Goal: Obtain resource: Obtain resource

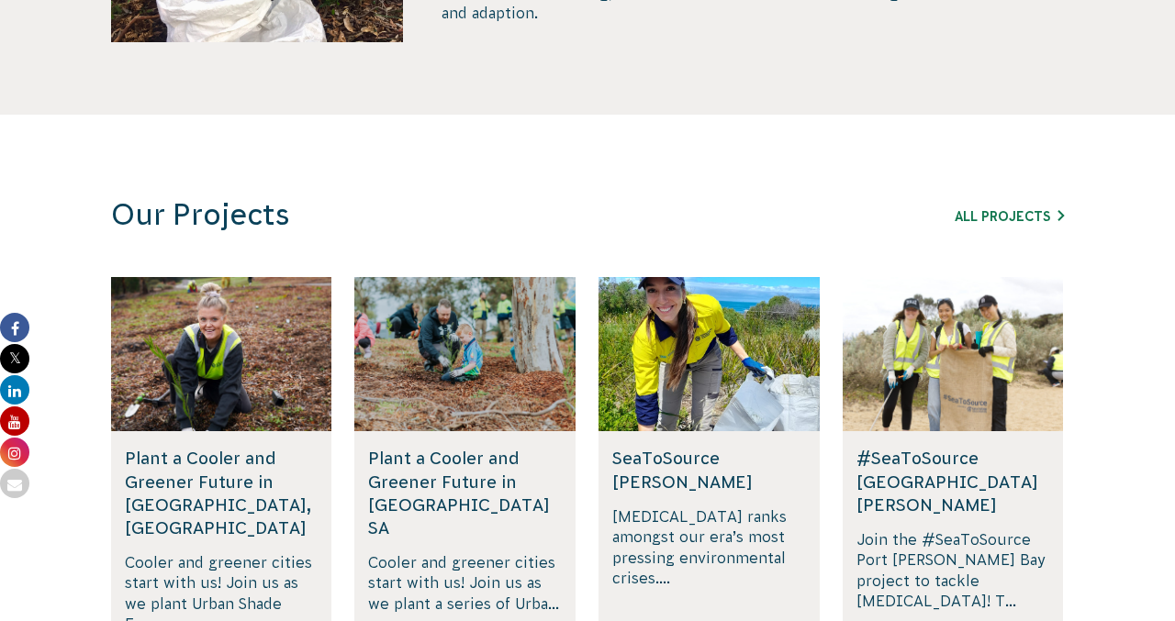
scroll to position [801, 0]
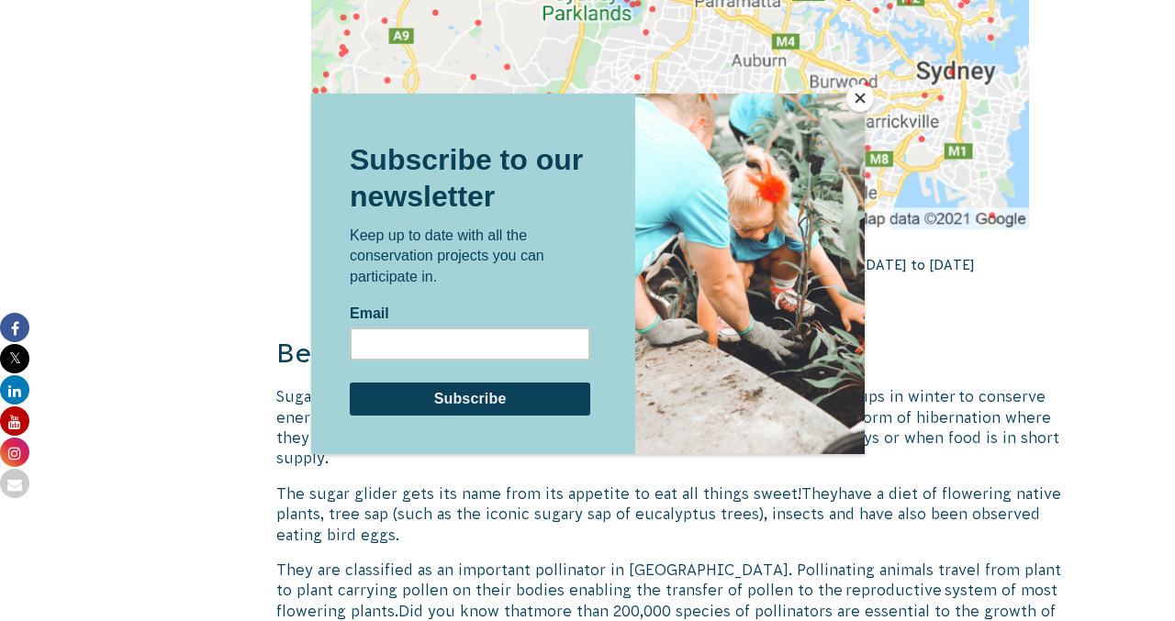
scroll to position [3488, 0]
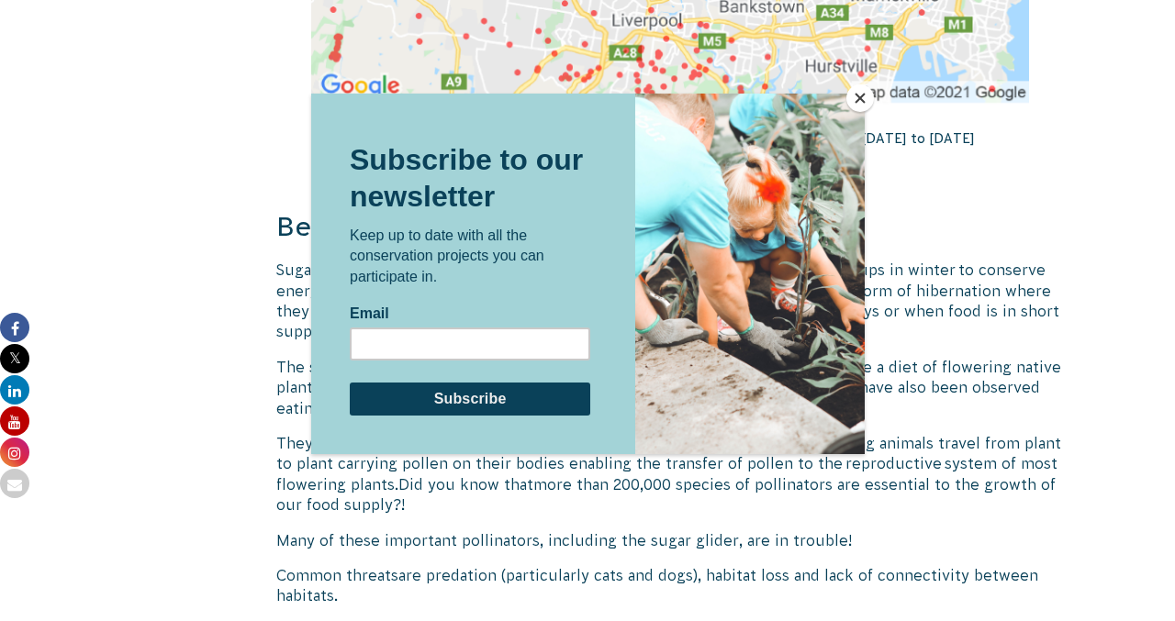
click at [856, 92] on button "Close" at bounding box center [860, 98] width 28 height 28
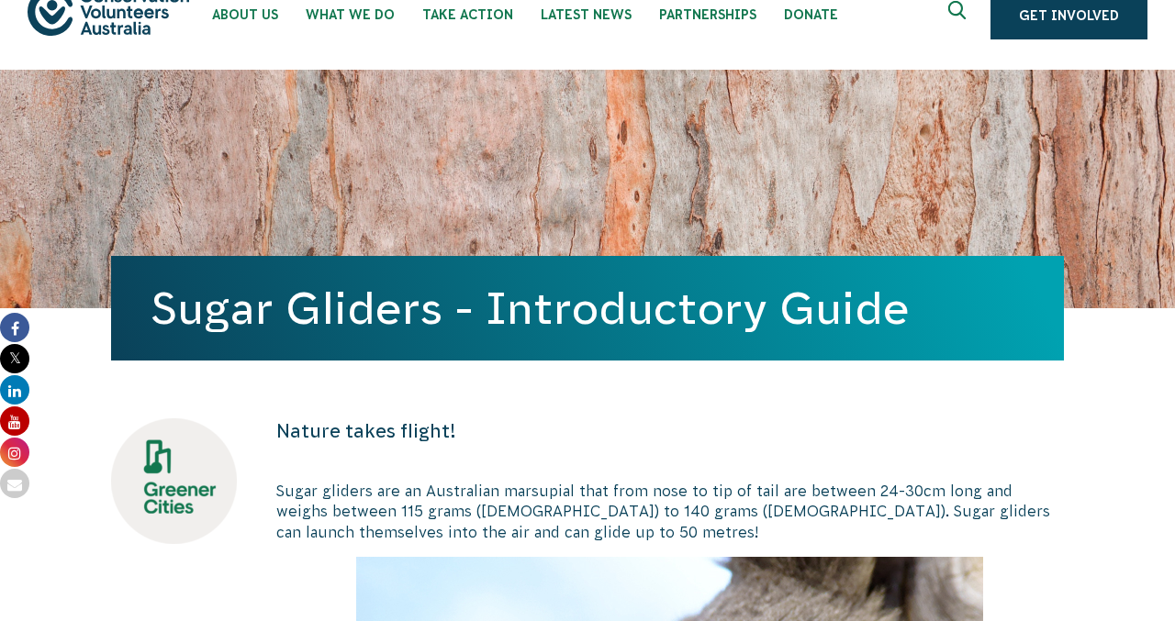
scroll to position [0, 0]
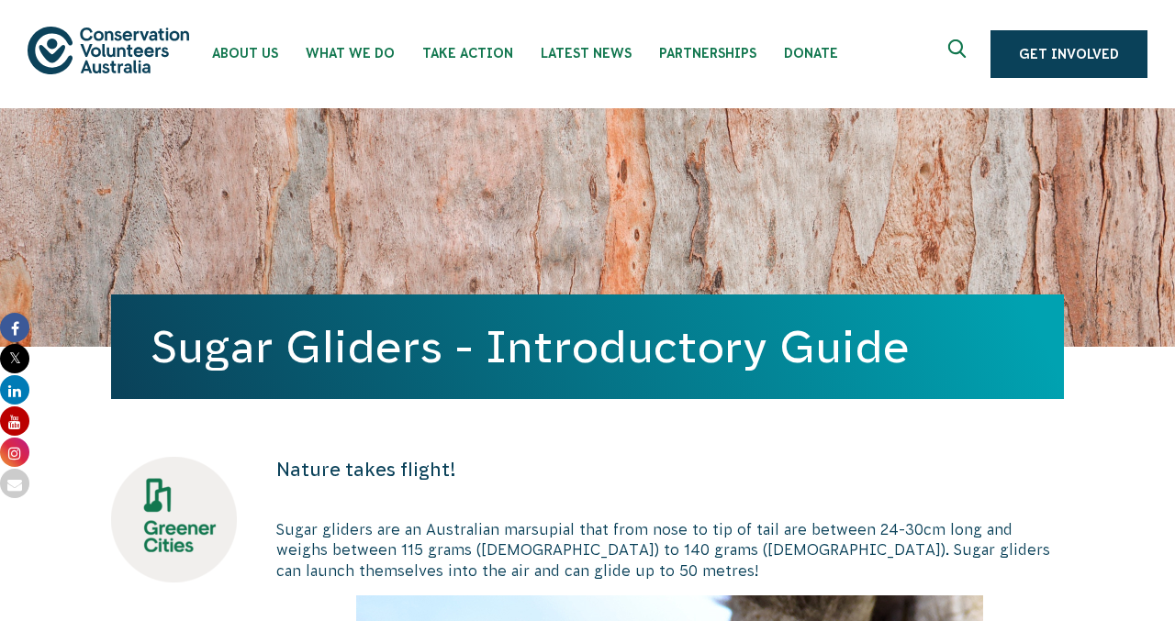
drag, startPoint x: 148, startPoint y: 338, endPoint x: 924, endPoint y: 338, distance: 776.6
click at [943, 348] on div "Sugar Gliders - Introductory Guide" at bounding box center [587, 347] width 953 height 105
copy h1 "Sugar Gliders - Introductory Guide"
